Goal: Information Seeking & Learning: Compare options

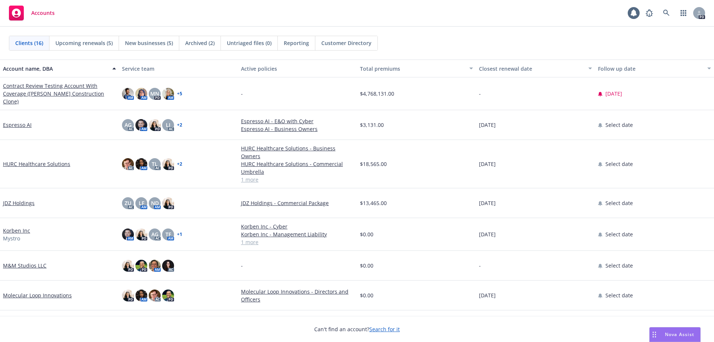
click at [662, 335] on div "Nova Assist" at bounding box center [679, 334] width 41 height 6
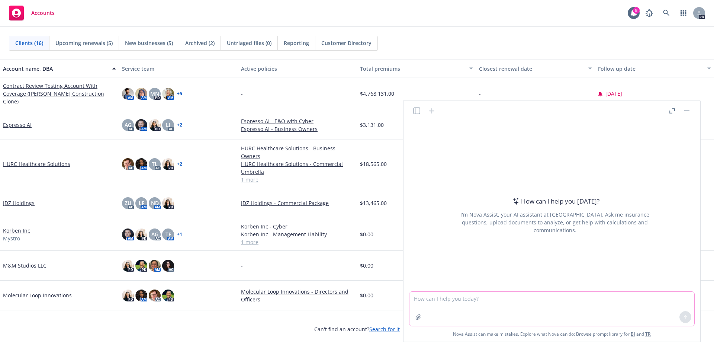
drag, startPoint x: 499, startPoint y: 311, endPoint x: 498, endPoint y: 308, distance: 3.7
click at [499, 311] on textarea at bounding box center [551, 309] width 285 height 34
click at [483, 300] on textarea "can you create me a comparrison chart for these two quotes" at bounding box center [551, 309] width 285 height 34
type textarea "can you create me a comparison chart for these two quotes"
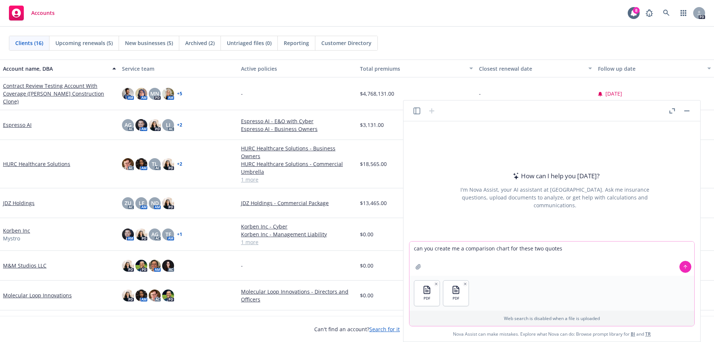
click at [569, 253] on textarea "can you create me a comparison chart for these two quotes" at bounding box center [551, 258] width 285 height 34
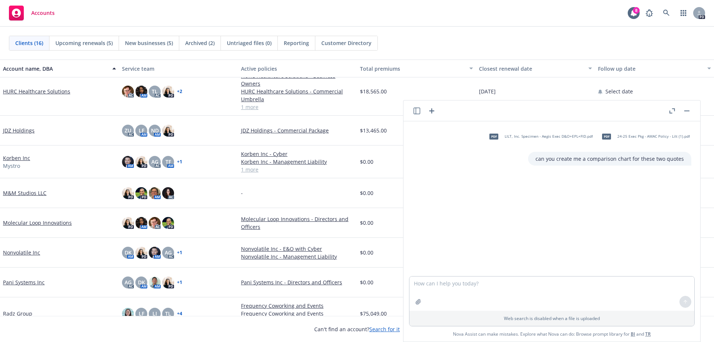
scroll to position [74, 0]
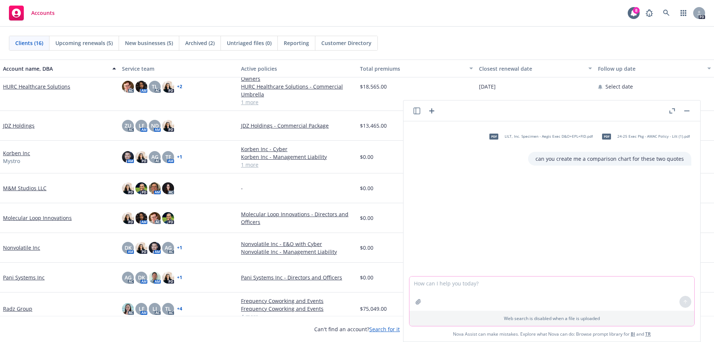
click at [477, 282] on textarea at bounding box center [551, 293] width 285 height 34
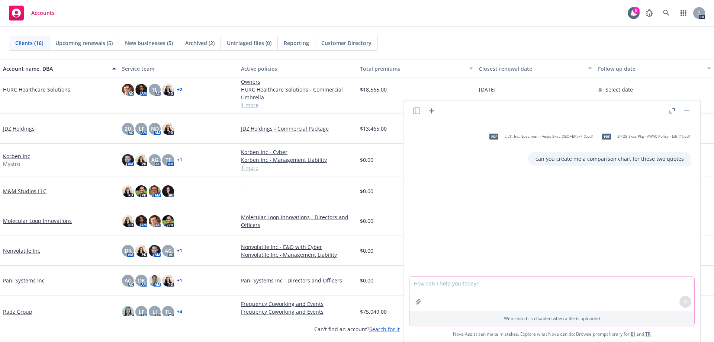
scroll to position [0, 0]
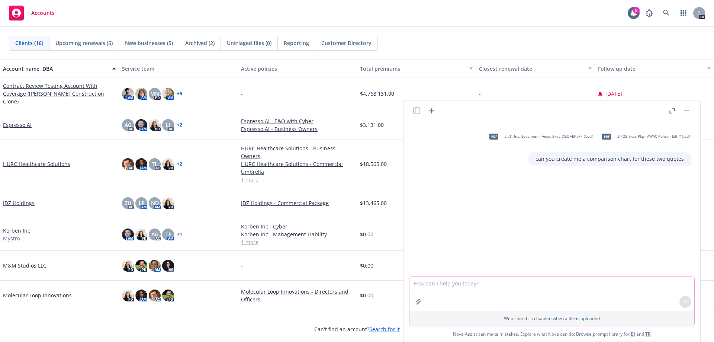
click at [428, 289] on textarea at bounding box center [551, 293] width 285 height 34
click at [460, 278] on textarea at bounding box center [551, 293] width 285 height 34
click at [435, 107] on icon "button" at bounding box center [431, 110] width 9 height 9
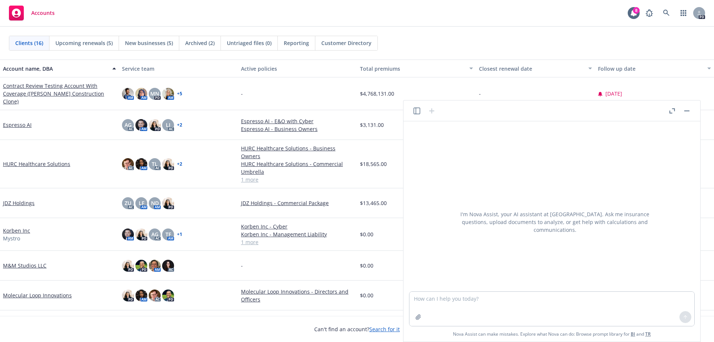
click at [415, 301] on textarea at bounding box center [551, 309] width 285 height 34
type textarea "please create me a comparison chart for the attached quotes"
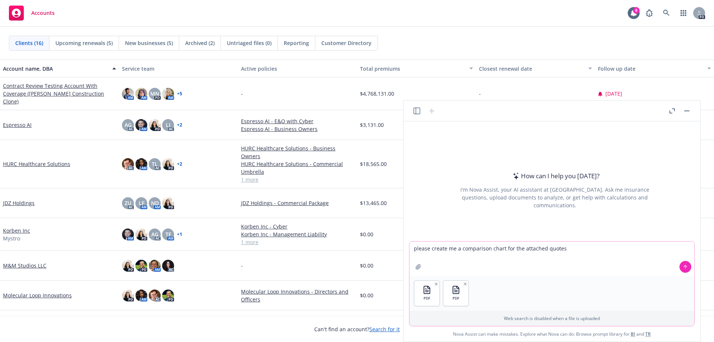
click at [582, 251] on textarea "please create me a comparison chart for the attached quotes" at bounding box center [551, 258] width 285 height 34
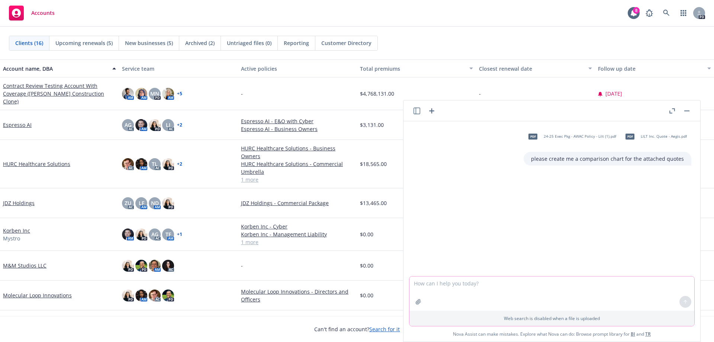
click at [433, 287] on textarea at bounding box center [551, 293] width 285 height 34
type textarea "c"
type textarea "a"
click at [556, 218] on div "pdf 24-25 Exec Pkg - AWAC Policy - Lilt (1).pdf pdf LILT Inc. Quote - Aegis.pdf…" at bounding box center [552, 198] width 291 height 155
click at [447, 279] on textarea at bounding box center [551, 293] width 285 height 34
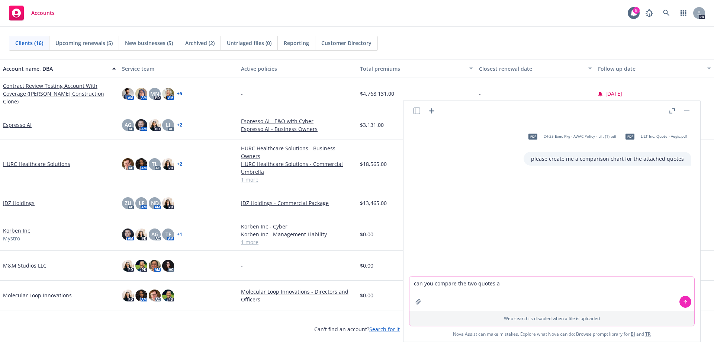
type textarea "can you compare the two quotes a"
click at [431, 112] on icon "button" at bounding box center [431, 110] width 5 height 5
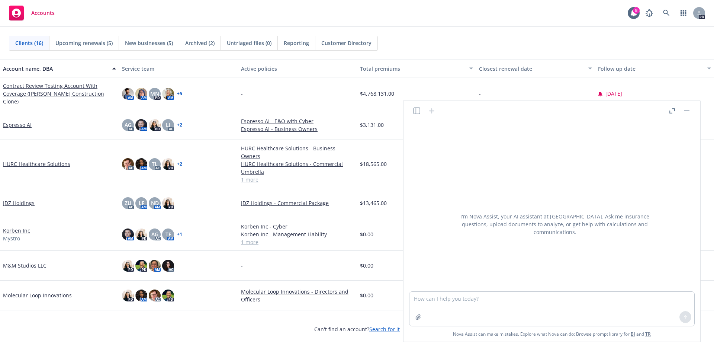
click at [444, 293] on textarea at bounding box center [551, 309] width 285 height 34
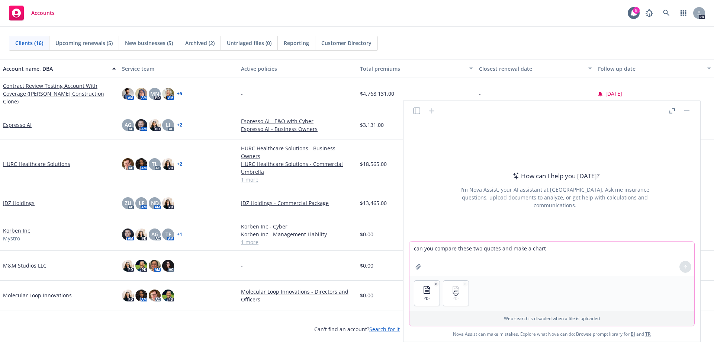
click at [483, 250] on textarea "can you compare these two quotes and make a chart" at bounding box center [551, 258] width 285 height 34
type textarea "can you compare the and make a chart"
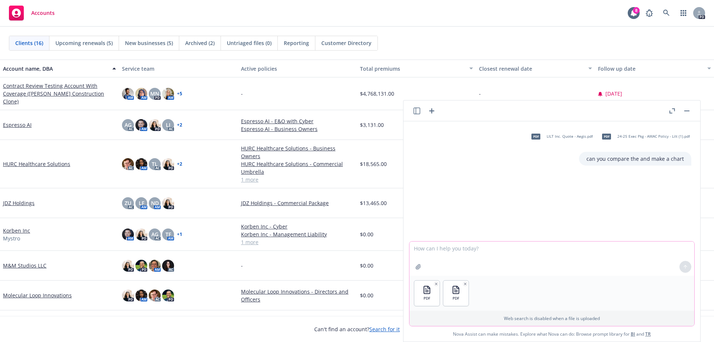
click at [444, 248] on textarea at bounding box center [551, 258] width 285 height 34
type textarea "what are"
click at [414, 108] on icon "button" at bounding box center [417, 110] width 7 height 7
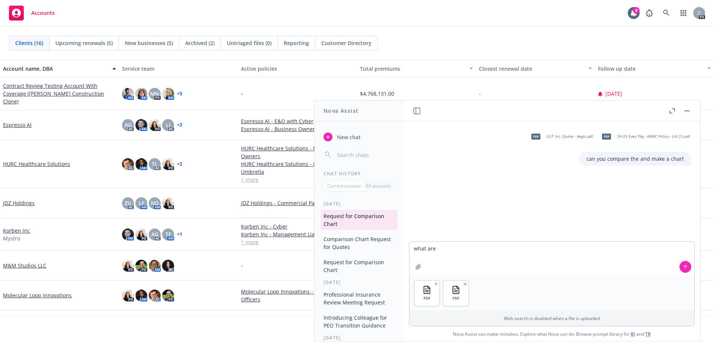
click at [414, 112] on icon "button" at bounding box center [417, 110] width 7 height 7
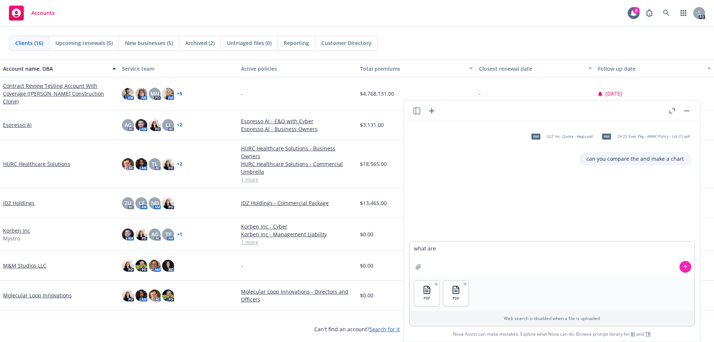
click at [432, 110] on icon "button" at bounding box center [431, 110] width 5 height 5
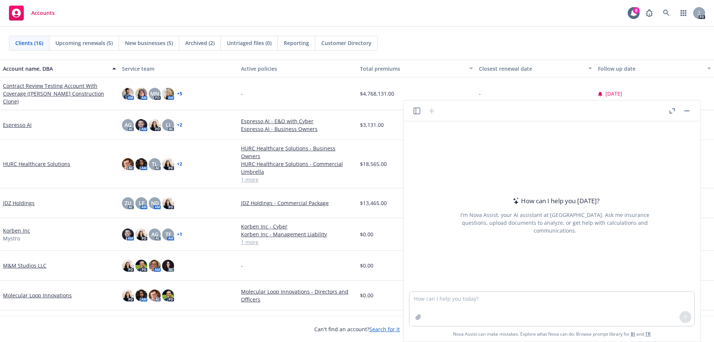
drag, startPoint x: 425, startPoint y: 309, endPoint x: 426, endPoint y: 303, distance: 6.1
click at [425, 307] on div at bounding box center [551, 309] width 285 height 34
click at [479, 299] on textarea at bounding box center [551, 309] width 285 height 34
drag, startPoint x: 479, startPoint y: 299, endPoint x: 343, endPoint y: 292, distance: 136.6
click at [343, 292] on body "Accounts 8 PD Clients (16) Upcoming renewals (5) New businesses (5) Archived (2…" at bounding box center [357, 206] width 714 height 412
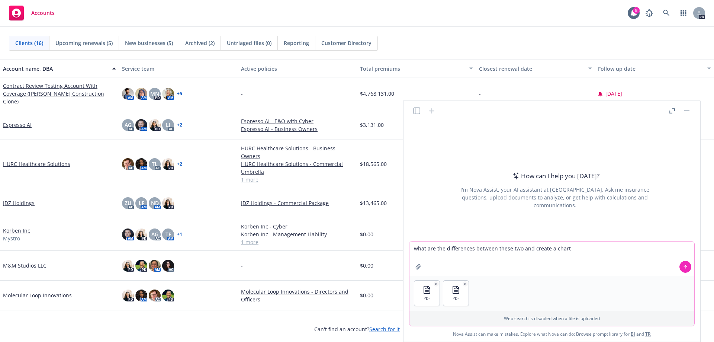
type textarea "what are the differences between these two and create a chart"
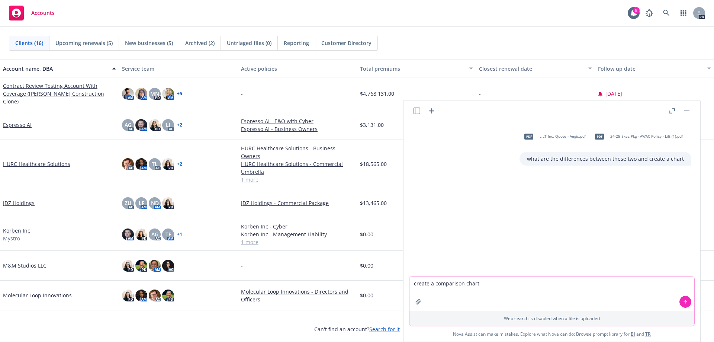
type textarea "create a comparison chart"
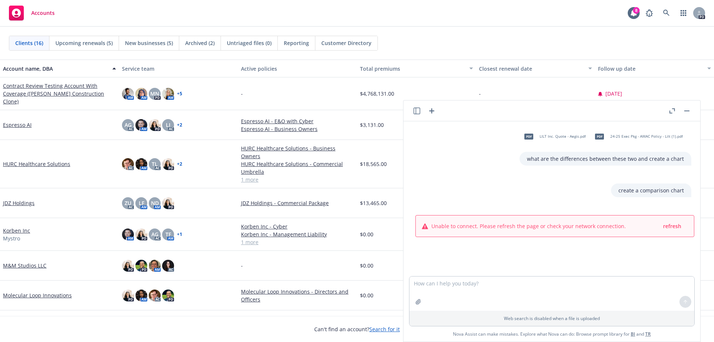
click at [655, 220] on div "Unable to connect. Please refresh the page or check your network connection. re…" at bounding box center [555, 225] width 278 height 21
click at [665, 226] on span "refresh" at bounding box center [672, 225] width 18 height 7
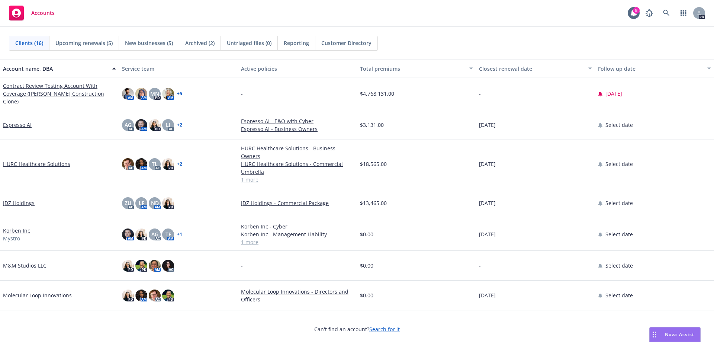
click at [666, 333] on span "Nova Assist" at bounding box center [679, 334] width 29 height 6
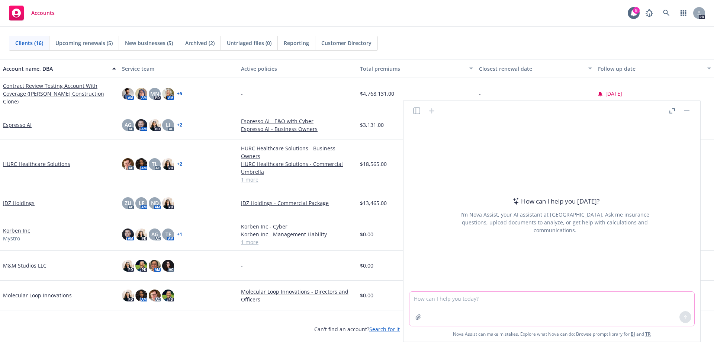
click at [469, 297] on textarea at bounding box center [551, 309] width 285 height 34
type textarea "create me a comparison chart for these two documents"
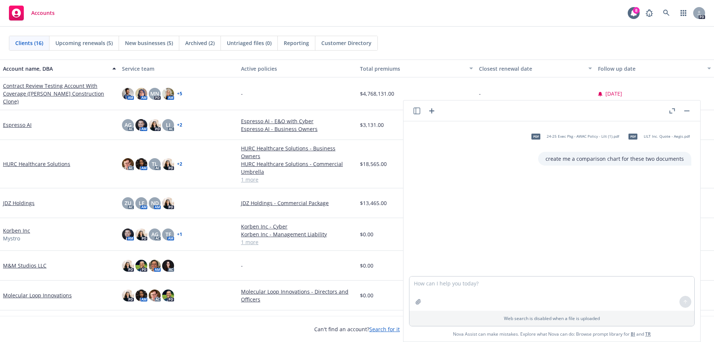
click at [433, 111] on icon "button" at bounding box center [431, 110] width 5 height 5
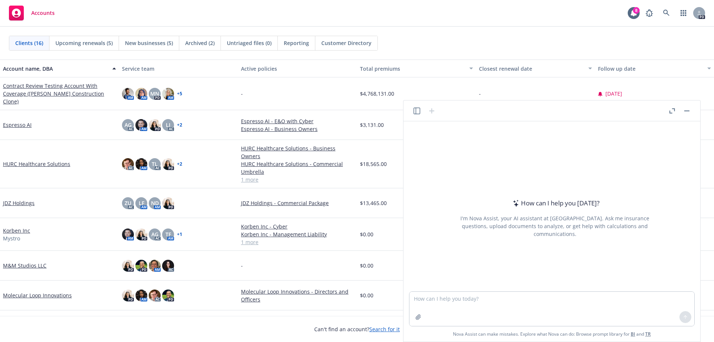
click at [468, 301] on textarea at bounding box center [551, 309] width 285 height 34
type textarea "i want this to sound breezy and add anything that could make us sound more valu…"
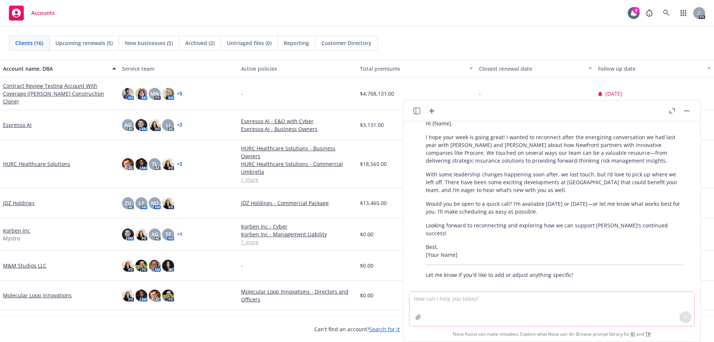
scroll to position [115, 0]
click at [433, 110] on icon "button" at bounding box center [431, 110] width 9 height 9
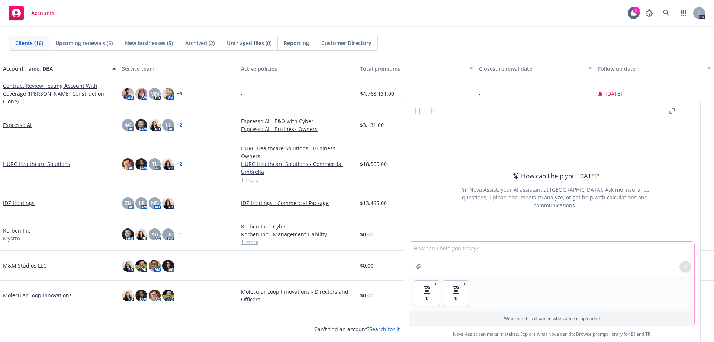
click at [444, 247] on textarea at bounding box center [551, 258] width 285 height 34
click at [456, 248] on textarea "creat me a compariosn chart" at bounding box center [551, 258] width 285 height 34
click at [424, 247] on textarea "creat me a comparison chart" at bounding box center [551, 258] width 285 height 34
type textarea "create me a comparison chart"
click at [510, 254] on textarea "create me a comparison chart" at bounding box center [551, 258] width 285 height 34
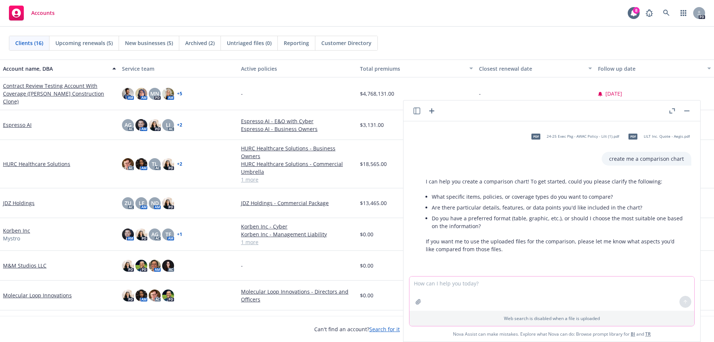
click at [443, 287] on textarea at bounding box center [551, 293] width 285 height 34
type textarea "a table"
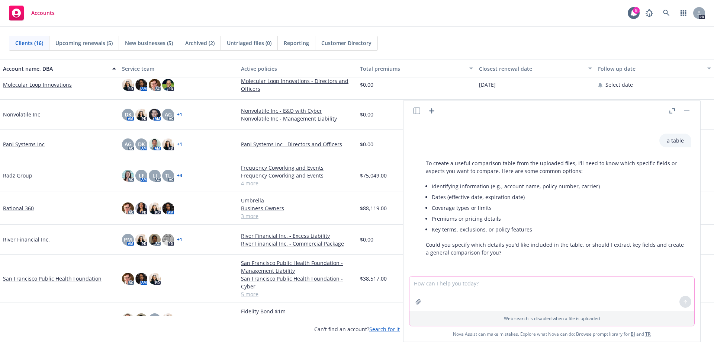
scroll to position [132, 0]
click at [446, 283] on textarea at bounding box center [551, 293] width 285 height 34
type textarea "the differences"
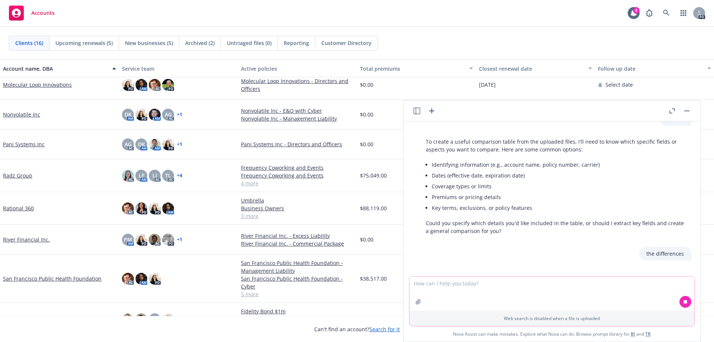
scroll to position [164, 0]
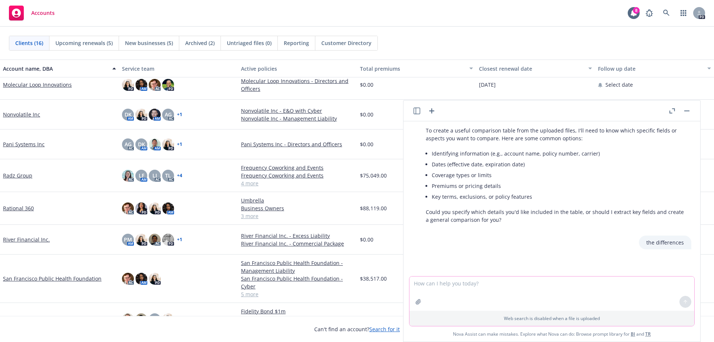
click at [500, 291] on textarea at bounding box center [551, 293] width 285 height 34
type textarea "yes"
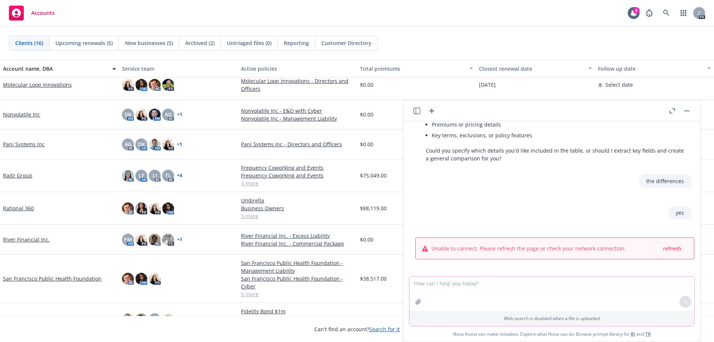
scroll to position [226, 0]
click at [663, 247] on span "refresh" at bounding box center [672, 247] width 18 height 7
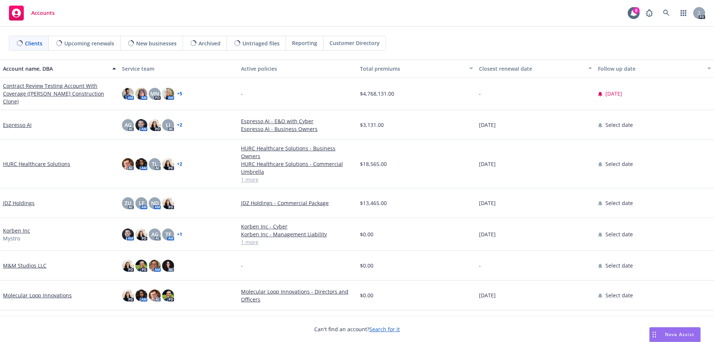
click at [676, 338] on div "Nova Assist" at bounding box center [675, 334] width 51 height 14
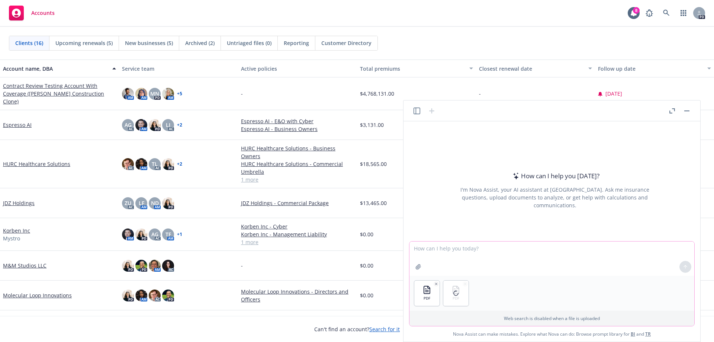
click at [459, 260] on textarea at bounding box center [551, 258] width 285 height 34
type textarea "create me a comparison chart between the quote and what they actually have in t…"
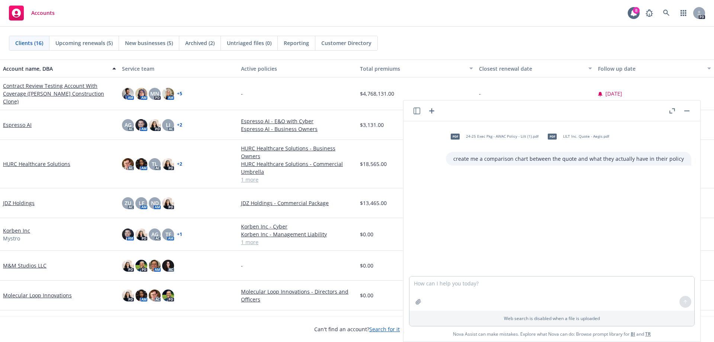
click at [581, 160] on p "create me a comparison chart between the quote and what they actually have in t…" at bounding box center [568, 159] width 231 height 8
click at [454, 281] on textarea at bounding box center [551, 293] width 285 height 34
drag, startPoint x: 678, startPoint y: 159, endPoint x: 454, endPoint y: 158, distance: 223.5
click at [454, 158] on div "create me a comparison chart between the quote and what they actually have in t…" at bounding box center [568, 159] width 245 height 14
drag, startPoint x: 14, startPoint y: 0, endPoint x: 452, endPoint y: 193, distance: 478.3
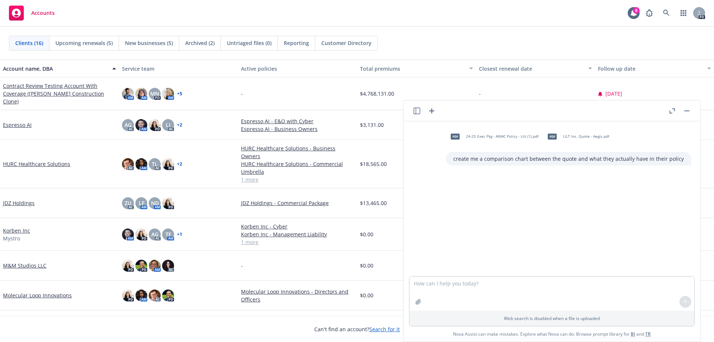
click at [452, 193] on div "pdf 24-25 Exec Pkg - AWAC Policy - Lilt (1).pdf pdf LILT Inc. Quote - Aegis.pdf…" at bounding box center [552, 198] width 291 height 155
click at [428, 109] on icon "button" at bounding box center [431, 110] width 9 height 9
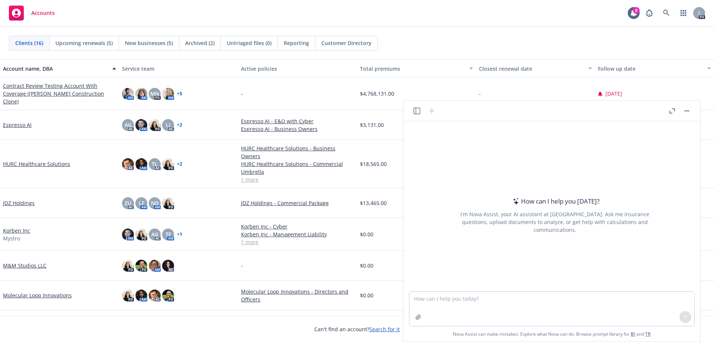
click at [423, 304] on textarea at bounding box center [551, 309] width 285 height 34
click at [450, 296] on textarea "create me a comparisono chart" at bounding box center [551, 309] width 285 height 34
type textarea "create me a comparison chart"
